Goal: Obtain resource: Download file/media

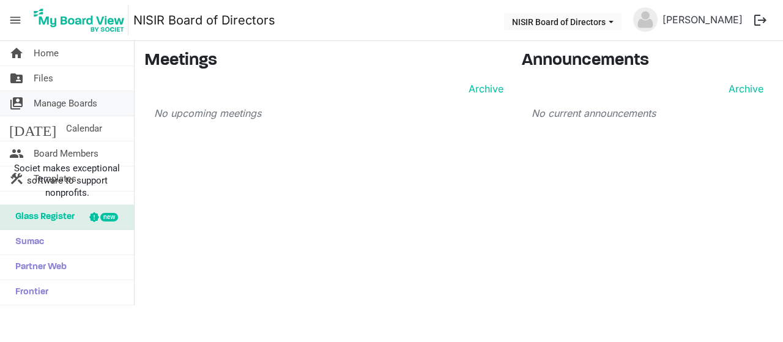
scroll to position [1960, 0]
click at [56, 82] on link "folder_shared Files" at bounding box center [67, 78] width 134 height 24
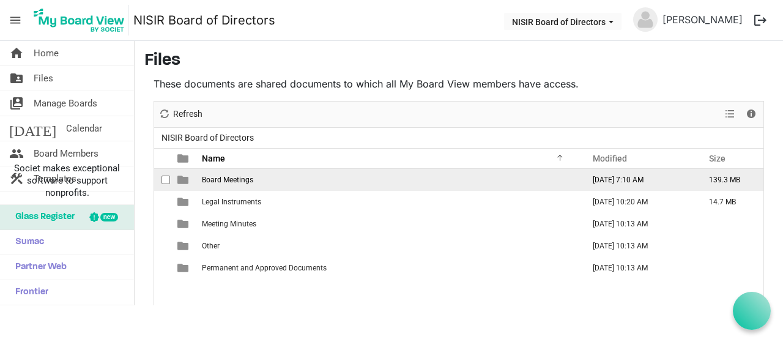
scroll to position [1960, 0]
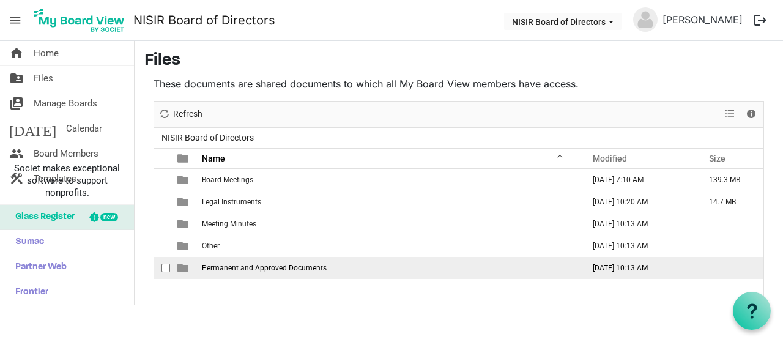
click at [312, 266] on span "Permanent and Approved Documents" at bounding box center [264, 268] width 125 height 9
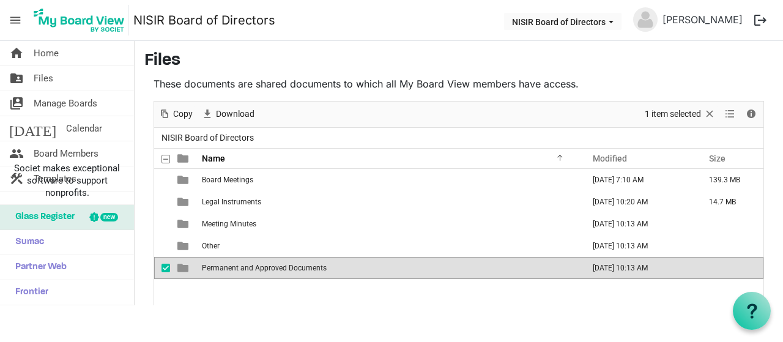
click at [312, 266] on span "Permanent and Approved Documents" at bounding box center [264, 268] width 125 height 9
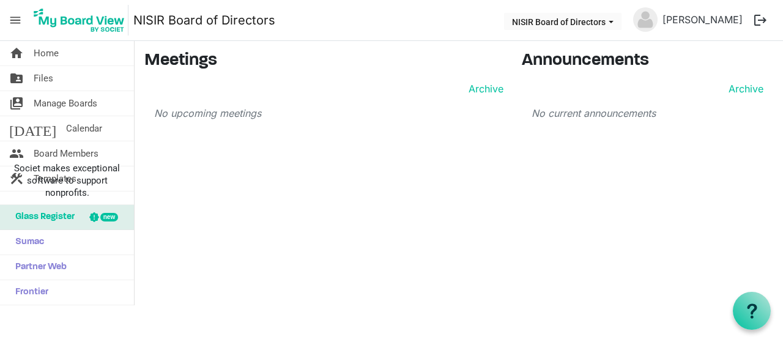
scroll to position [1960, 0]
click at [51, 78] on span "Files" at bounding box center [44, 78] width 20 height 24
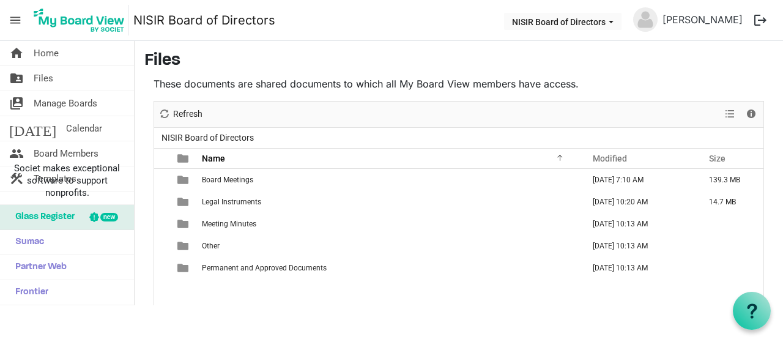
scroll to position [1960, 0]
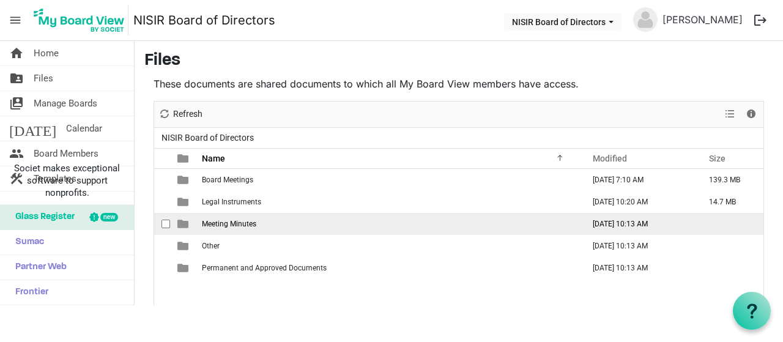
click at [300, 226] on td "Meeting Minutes" at bounding box center [389, 224] width 382 height 22
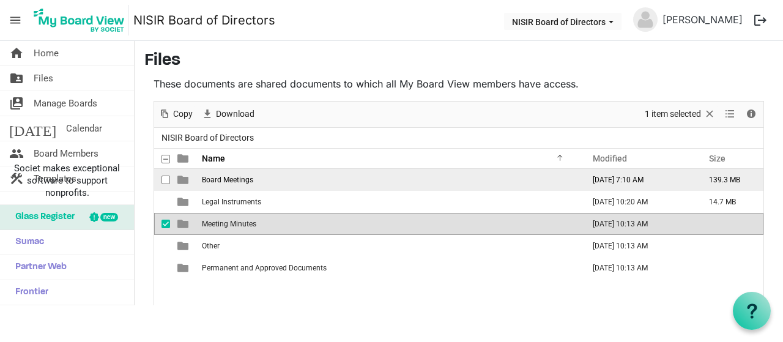
click at [328, 184] on td "Board Meetings" at bounding box center [389, 180] width 382 height 22
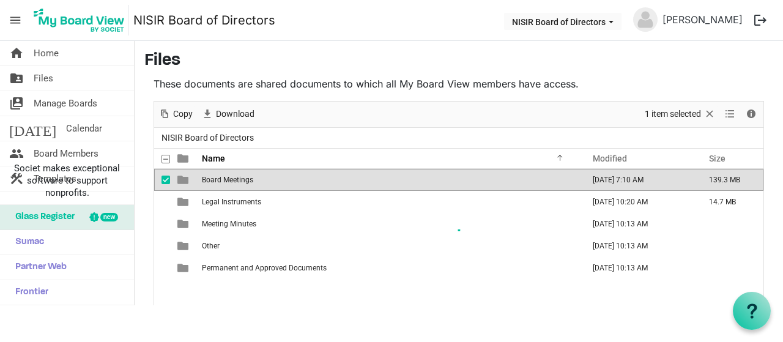
scroll to position [70, 0]
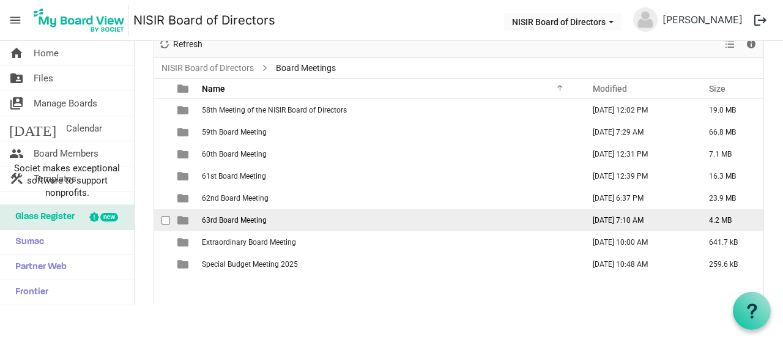
click at [339, 225] on td "63rd Board Meeting" at bounding box center [389, 220] width 382 height 22
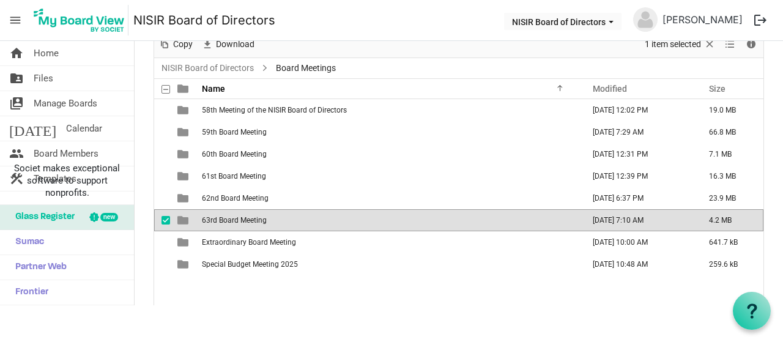
click at [339, 225] on td "63rd Board Meeting" at bounding box center [389, 220] width 382 height 22
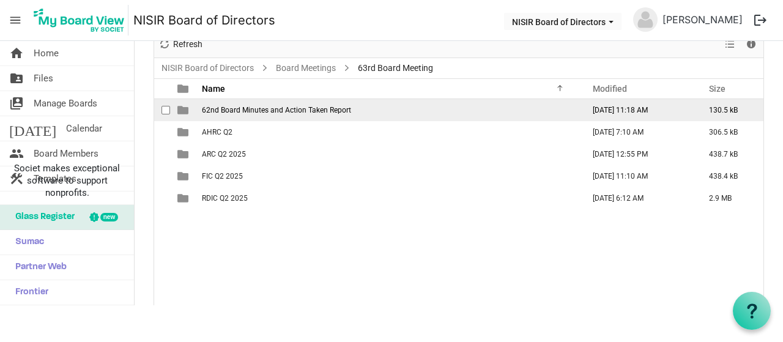
click at [285, 113] on span "62nd Board Minutes and Action Taken Report" at bounding box center [276, 110] width 149 height 9
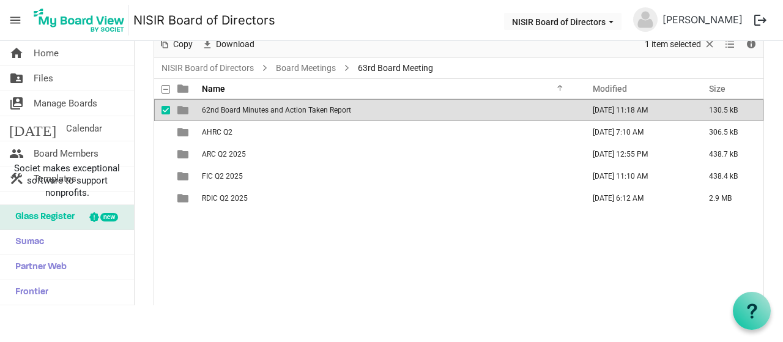
click at [285, 113] on span "62nd Board Minutes and Action Taken Report" at bounding box center [276, 110] width 149 height 9
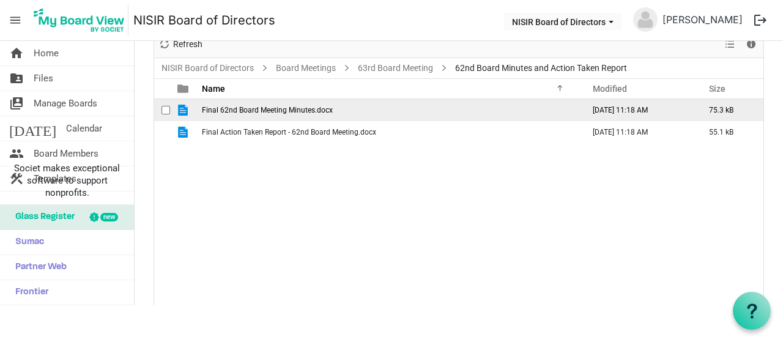
click at [305, 110] on span "Final 62nd Board Meeting Minutes.docx" at bounding box center [267, 110] width 131 height 9
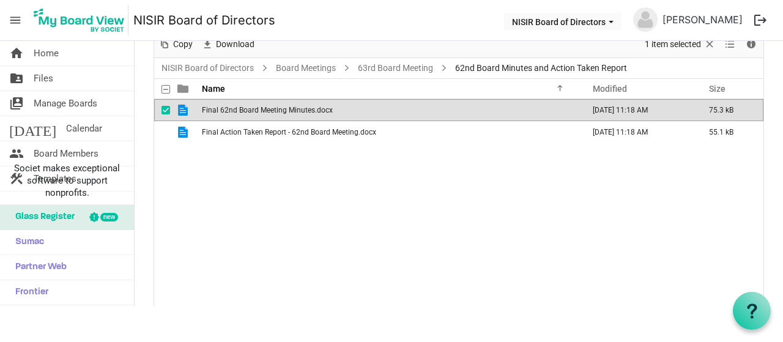
click at [305, 110] on span "Final 62nd Board Meeting Minutes.docx" at bounding box center [267, 110] width 131 height 9
click at [252, 106] on span "Final 62nd Board Meeting Minutes.docx" at bounding box center [267, 110] width 131 height 9
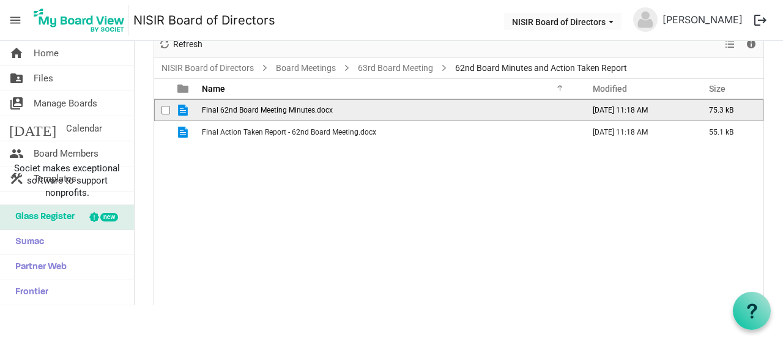
click at [252, 106] on span "Final 62nd Board Meeting Minutes.docx" at bounding box center [267, 110] width 131 height 9
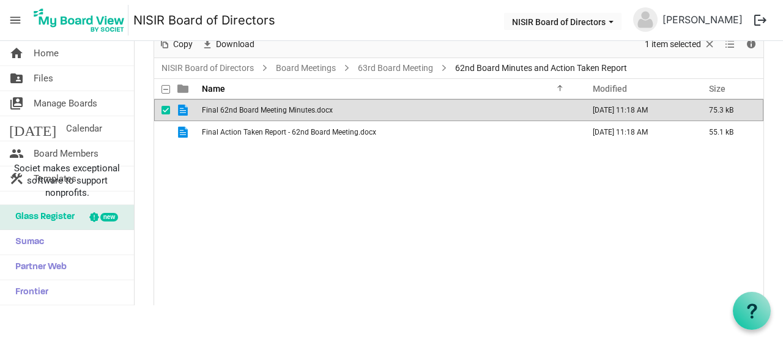
scroll to position [0, 0]
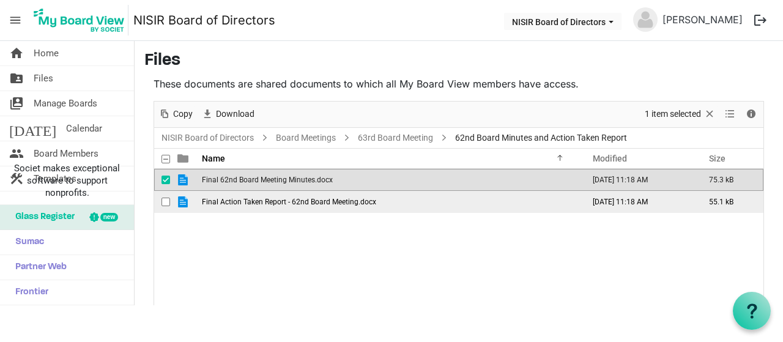
click at [289, 203] on span "Final Action Taken Report - 62nd Board Meeting.docx" at bounding box center [289, 202] width 174 height 9
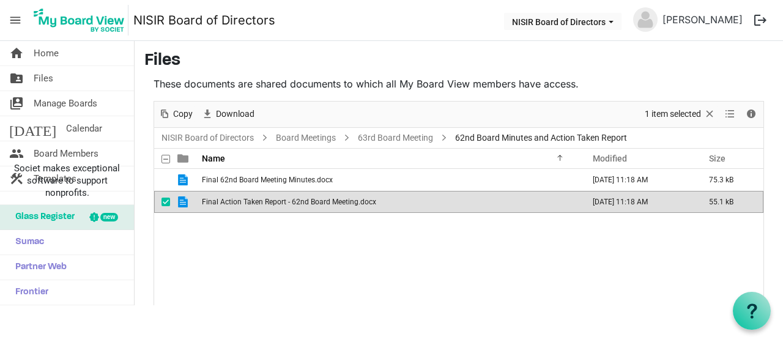
click at [289, 203] on span "Final Action Taken Report - 62nd Board Meeting.docx" at bounding box center [289, 202] width 174 height 9
click at [284, 200] on span "Final Action Taken Report - 62nd Board Meeting.docx" at bounding box center [289, 202] width 174 height 9
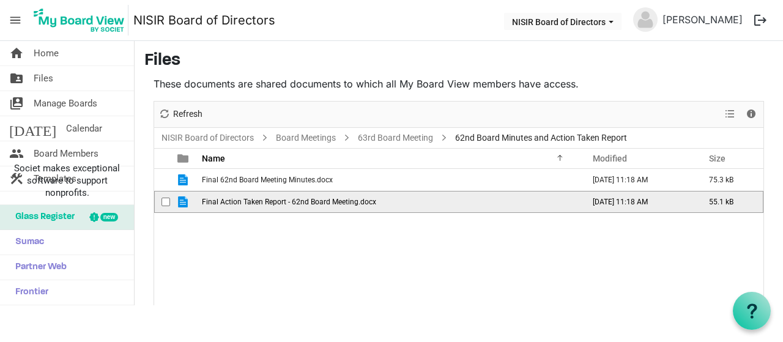
click at [284, 200] on span "Final Action Taken Report - 62nd Board Meeting.docx" at bounding box center [289, 202] width 174 height 9
